Goal: Register for event/course

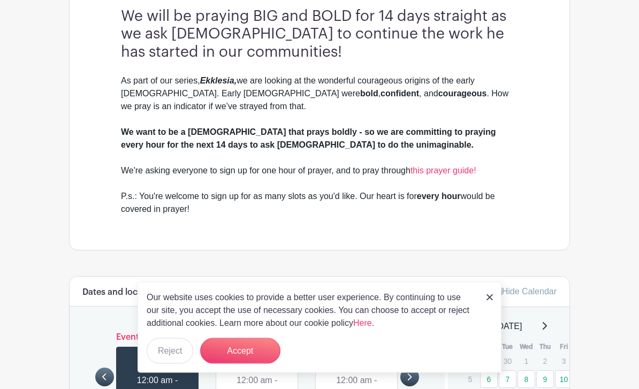
scroll to position [345, 0]
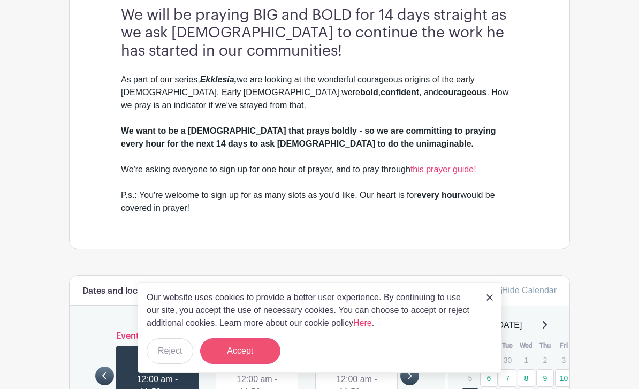
click at [251, 364] on button "Accept" at bounding box center [240, 351] width 80 height 26
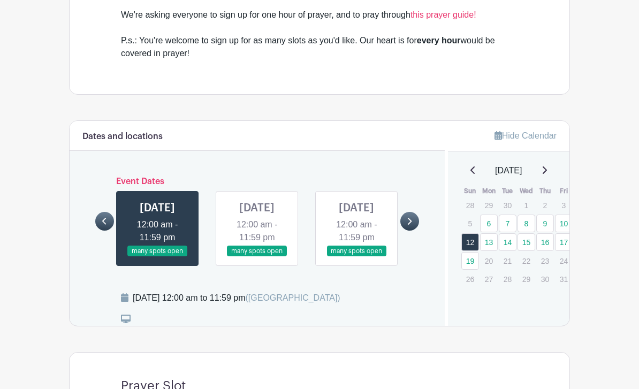
scroll to position [500, 0]
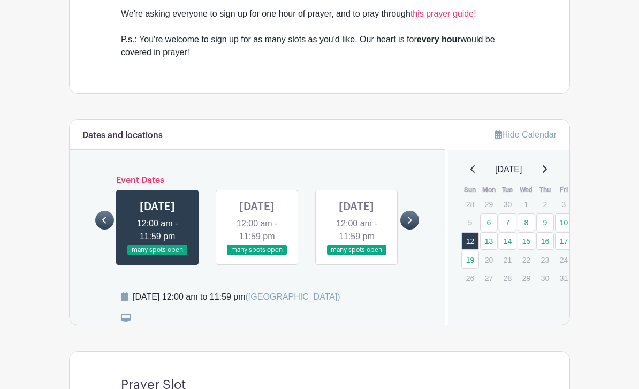
click at [416, 221] on link at bounding box center [409, 220] width 19 height 19
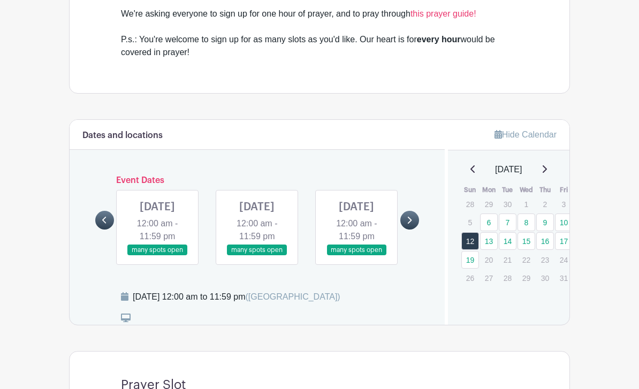
click at [108, 230] on link at bounding box center [104, 220] width 19 height 19
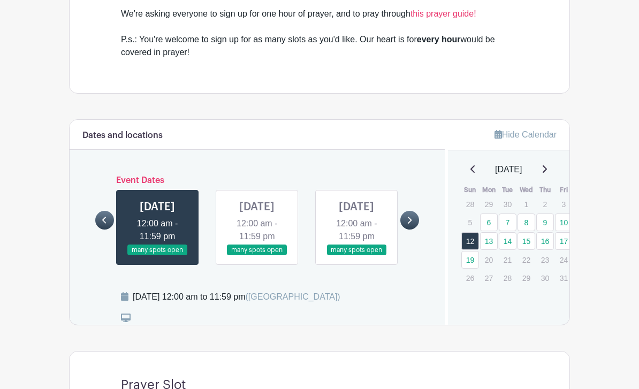
click at [257, 256] on link at bounding box center [257, 256] width 0 height 0
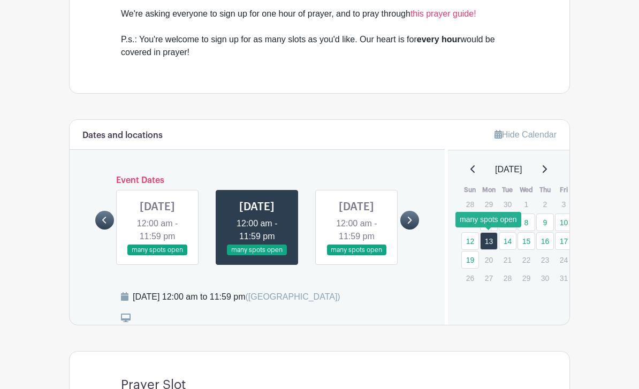
click at [491, 245] on link "13" at bounding box center [489, 241] width 18 height 18
click at [492, 245] on link "13" at bounding box center [489, 241] width 18 height 18
click at [133, 325] on div at bounding box center [276, 318] width 311 height 13
click at [130, 322] on icon at bounding box center [126, 318] width 10 height 9
click at [513, 138] on link "Hide Calendar" at bounding box center [526, 134] width 62 height 9
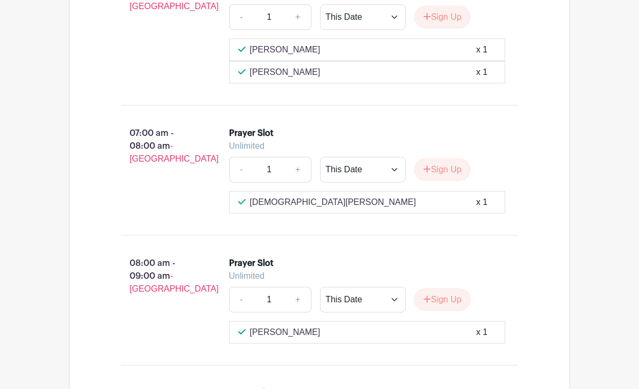
scroll to position [1757, 0]
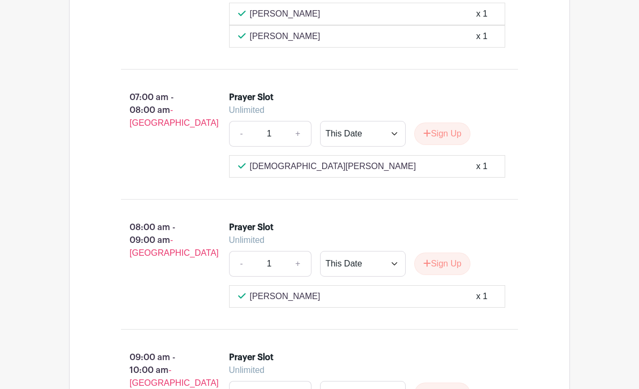
click at [412, 389] on div "Sign Up" at bounding box center [438, 394] width 65 height 22
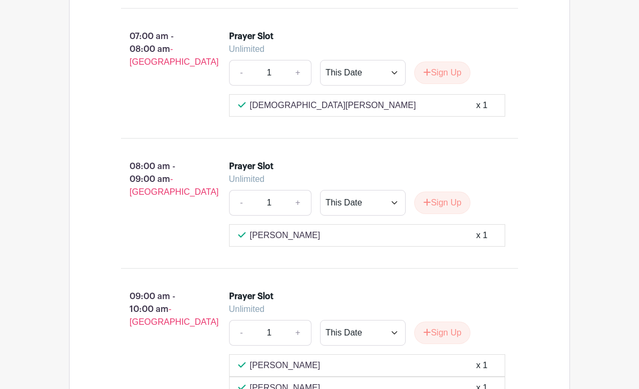
scroll to position [1817, 0]
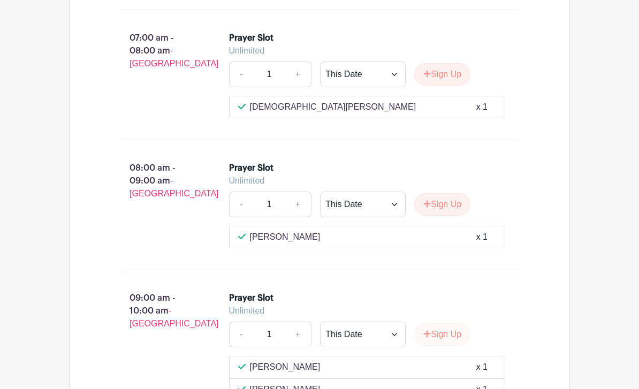
click at [450, 346] on button "Sign Up" at bounding box center [442, 334] width 56 height 22
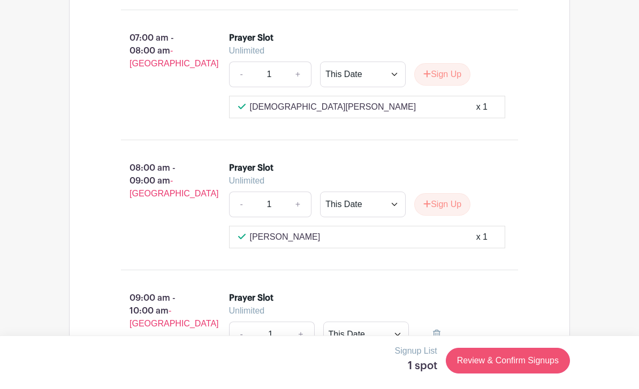
click at [513, 374] on link "Review & Confirm Signups" at bounding box center [508, 361] width 124 height 26
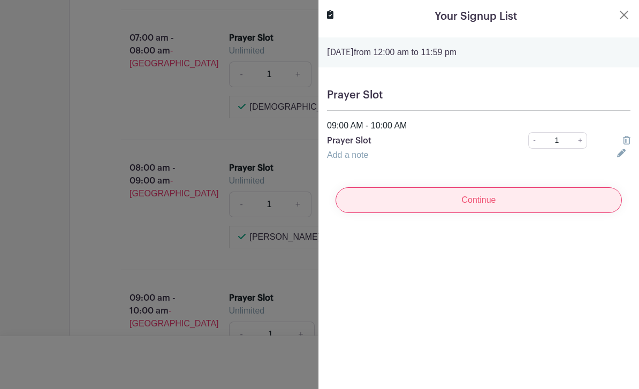
click at [484, 205] on input "Continue" at bounding box center [479, 200] width 286 height 26
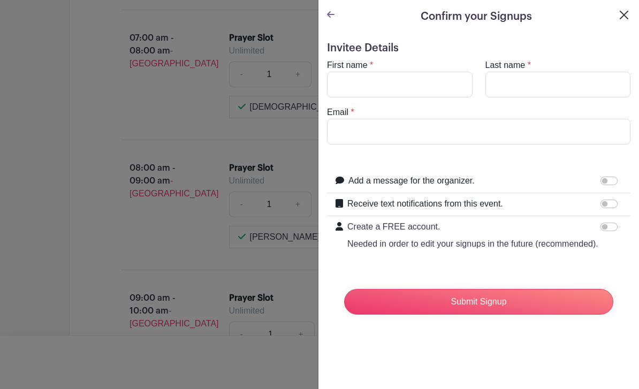
click at [629, 16] on button "Close" at bounding box center [624, 15] width 13 height 13
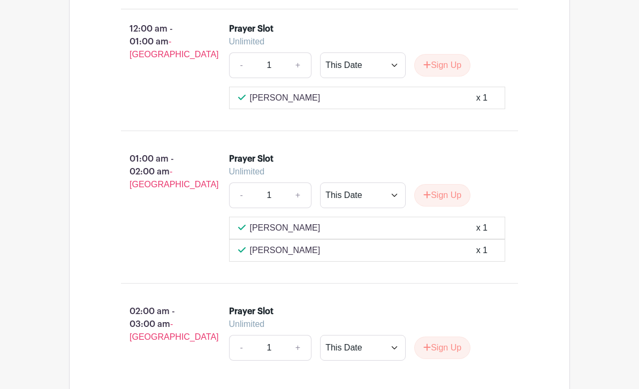
scroll to position [892, 0]
